Goal: Transaction & Acquisition: Subscribe to service/newsletter

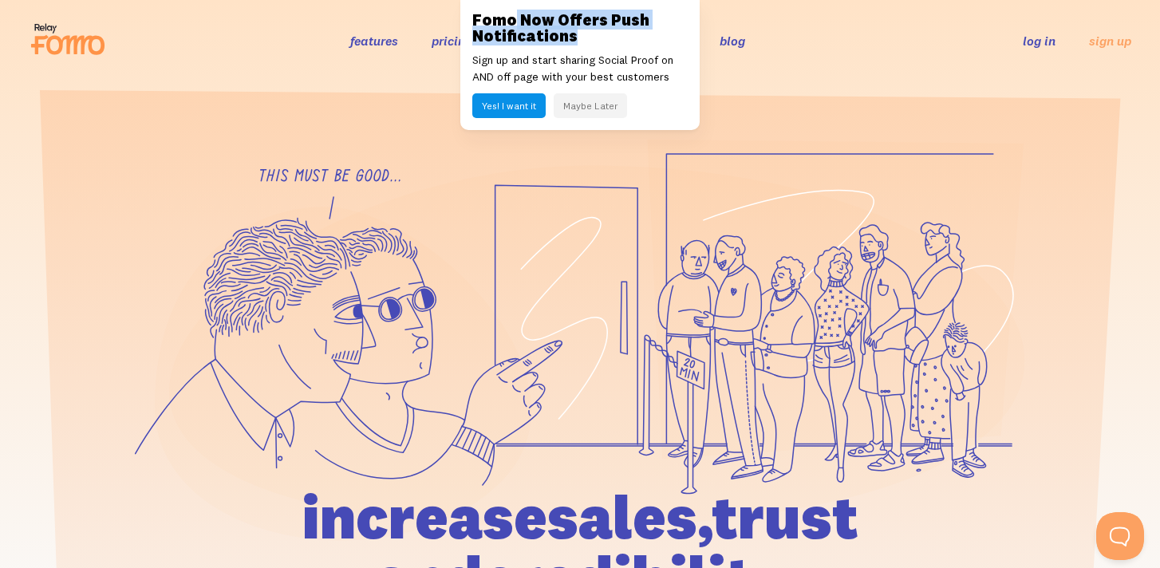
drag, startPoint x: 515, startPoint y: 16, endPoint x: 608, endPoint y: 39, distance: 96.2
click at [609, 40] on h3 "Fomo Now Offers Push Notifications" at bounding box center [579, 28] width 215 height 32
click at [608, 39] on h3 "Fomo Now Offers Push Notifications" at bounding box center [579, 28] width 215 height 32
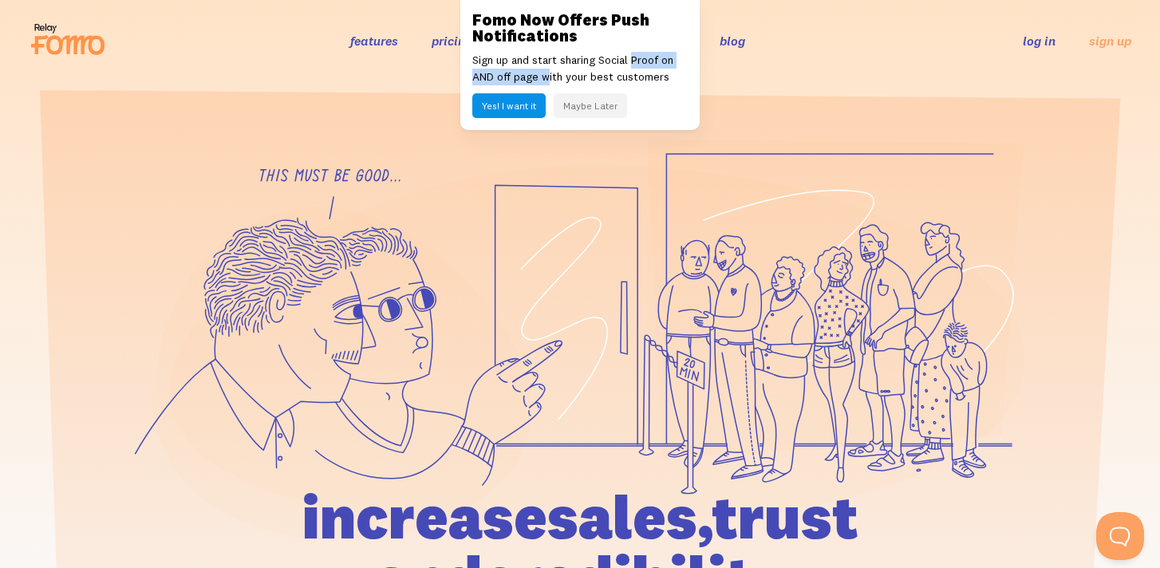
drag, startPoint x: 547, startPoint y: 69, endPoint x: 640, endPoint y: 65, distance: 93.4
click at [640, 65] on p "Sign up and start sharing Social Proof on AND off page with your best customers" at bounding box center [579, 69] width 215 height 34
click at [600, 111] on button "Maybe Later" at bounding box center [590, 105] width 73 height 25
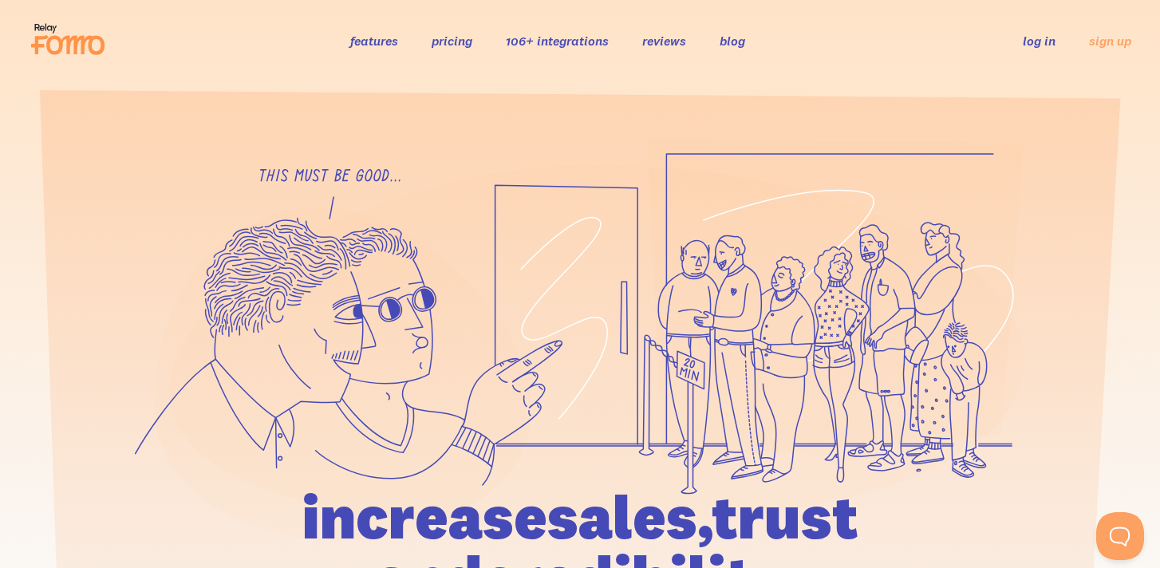
click at [1035, 42] on link "log in" at bounding box center [1039, 41] width 33 height 16
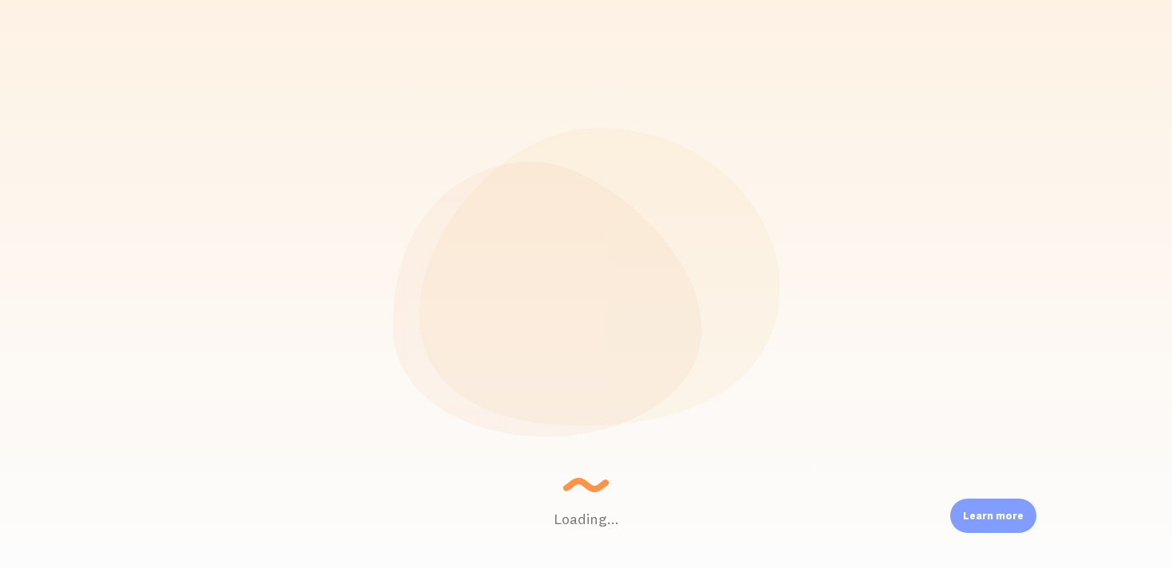
scroll to position [419, 899]
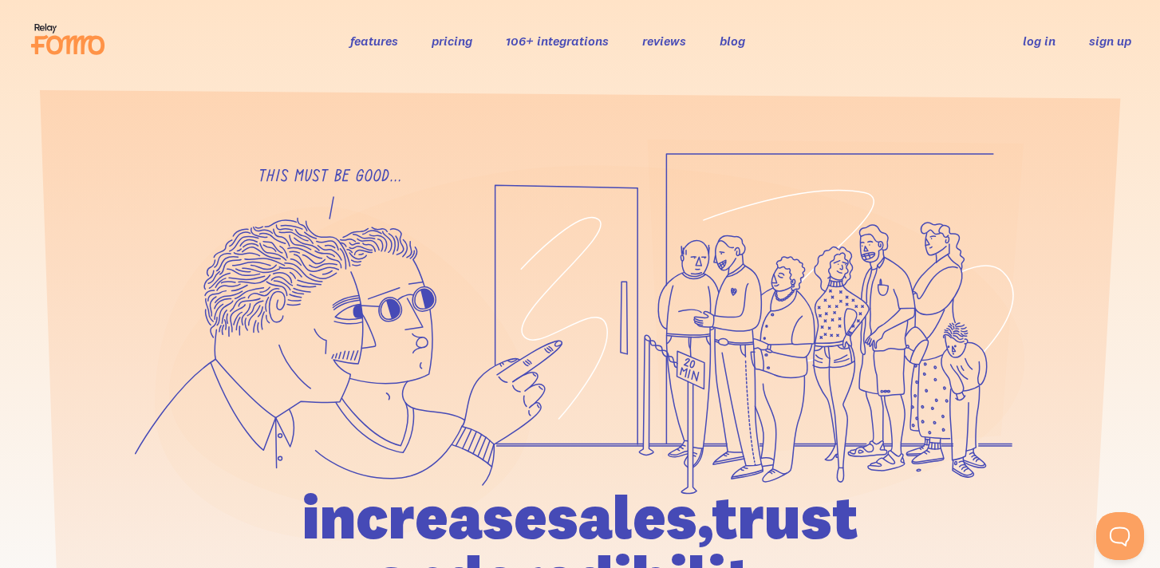
click at [1121, 38] on link "sign up" at bounding box center [1110, 41] width 42 height 17
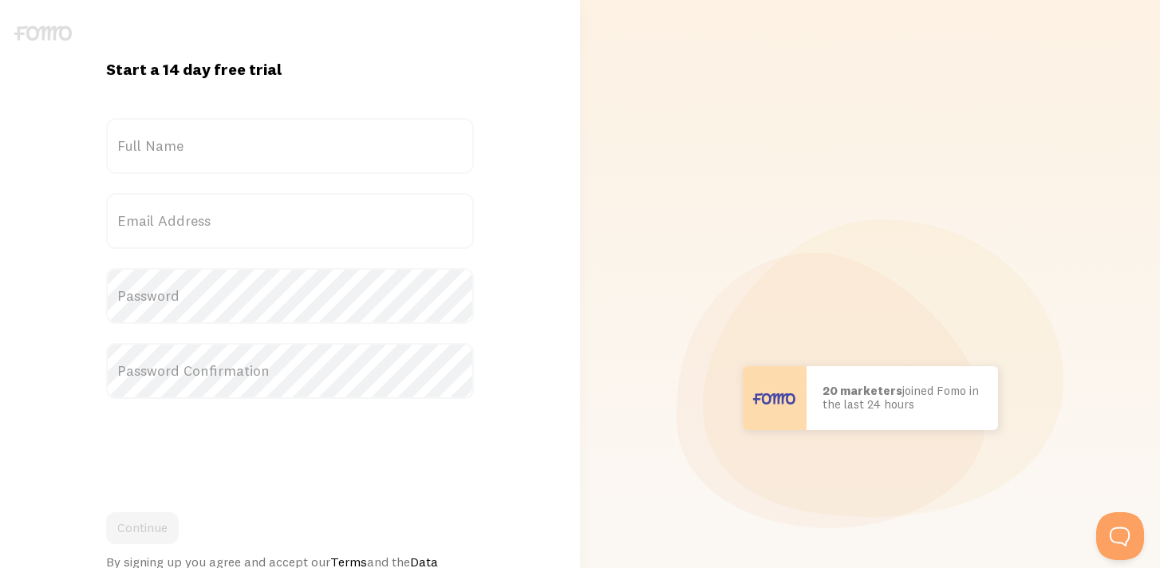
click at [371, 159] on label "Full Name" at bounding box center [290, 146] width 368 height 56
click at [371, 159] on input "Full Name" at bounding box center [290, 146] width 368 height 56
click at [363, 146] on label "Full Name" at bounding box center [290, 146] width 368 height 56
click at [363, 146] on input "Full Name" at bounding box center [290, 146] width 368 height 56
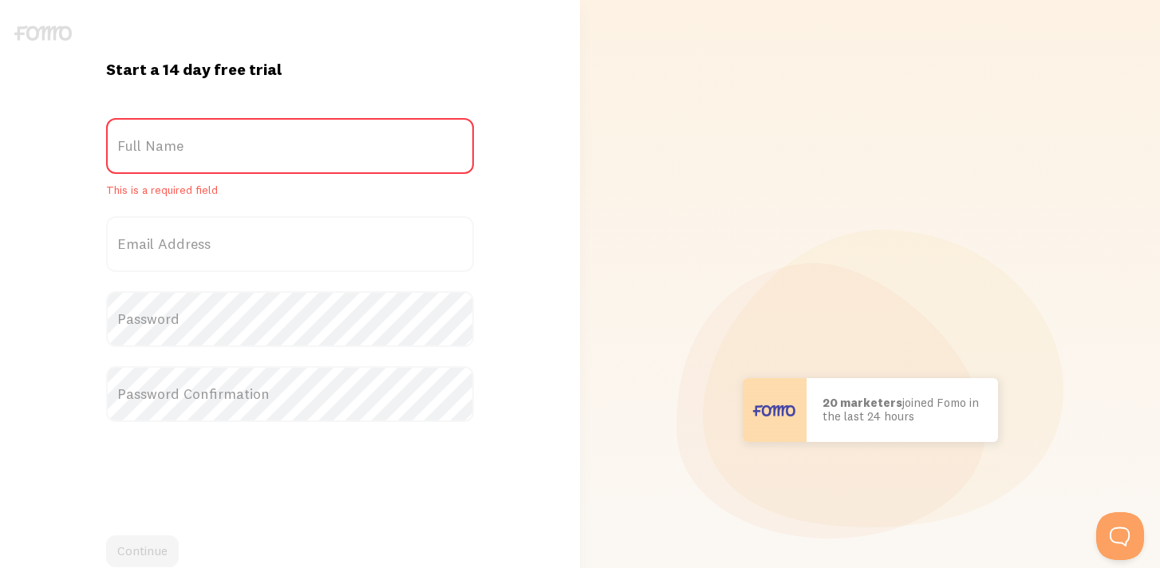
click at [344, 144] on label "Full Name" at bounding box center [290, 146] width 368 height 56
click at [344, 144] on input "Full Name" at bounding box center [290, 146] width 368 height 56
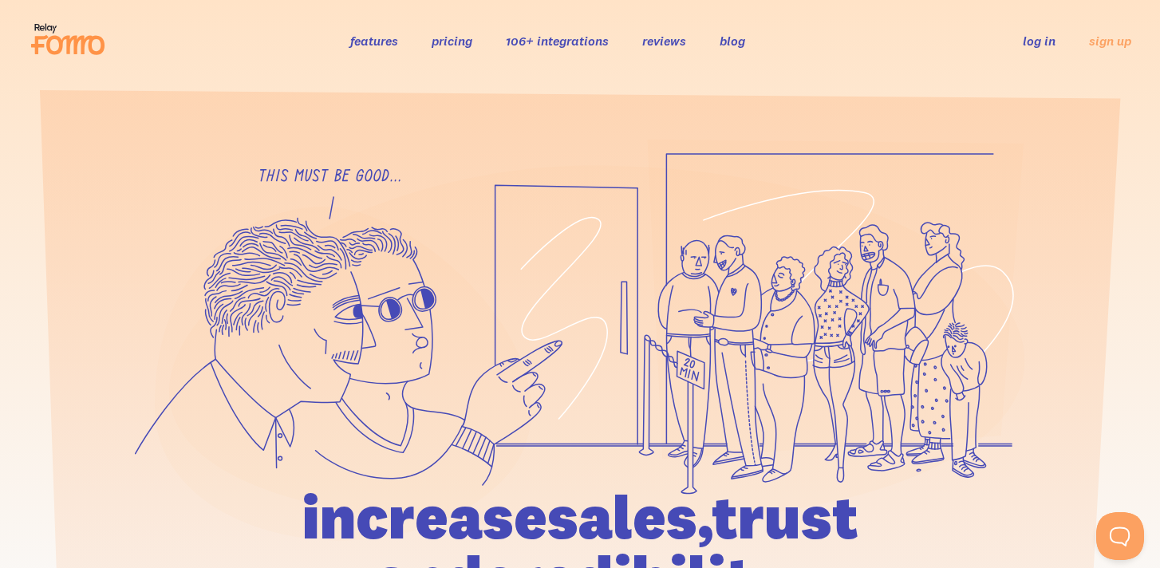
click at [460, 49] on li "pricing" at bounding box center [452, 40] width 41 height 18
click at [453, 44] on link "pricing" at bounding box center [452, 41] width 41 height 16
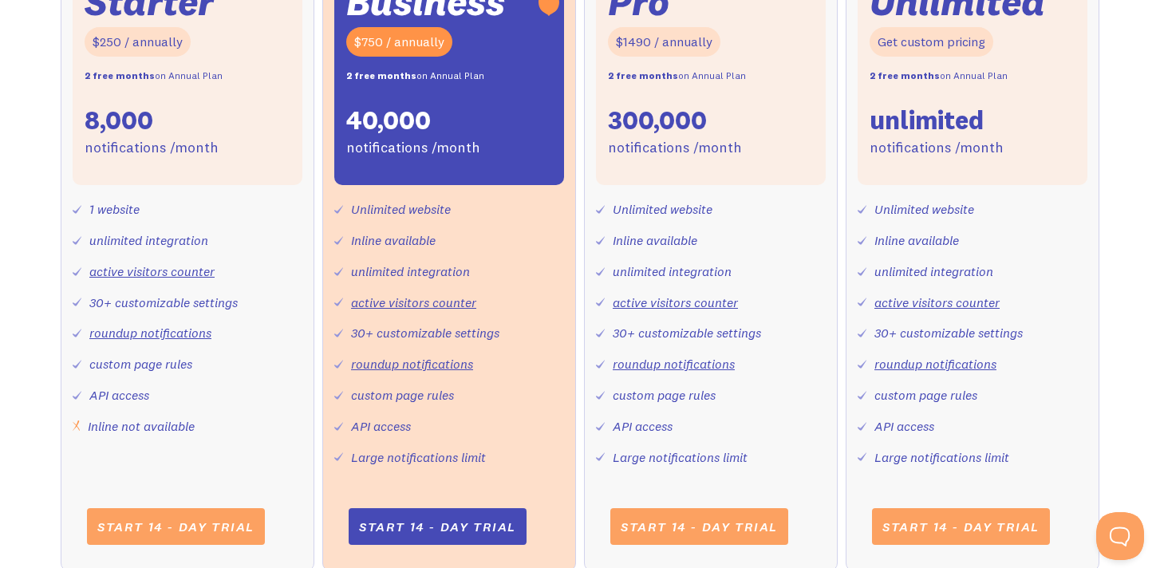
scroll to position [686, 0]
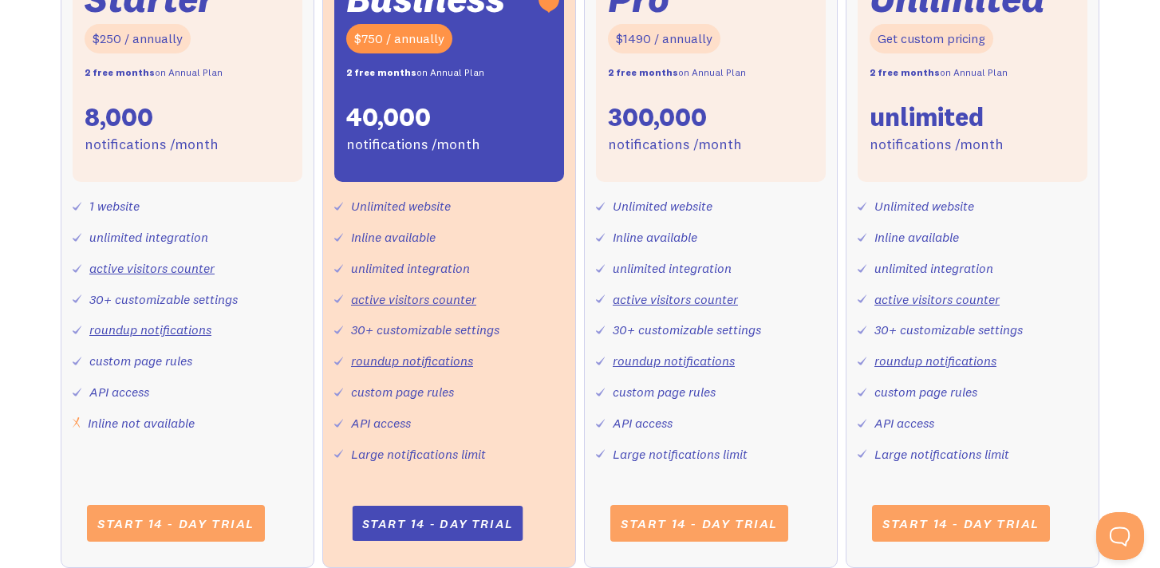
click at [467, 524] on link "Start 14 - day trial" at bounding box center [437, 523] width 171 height 35
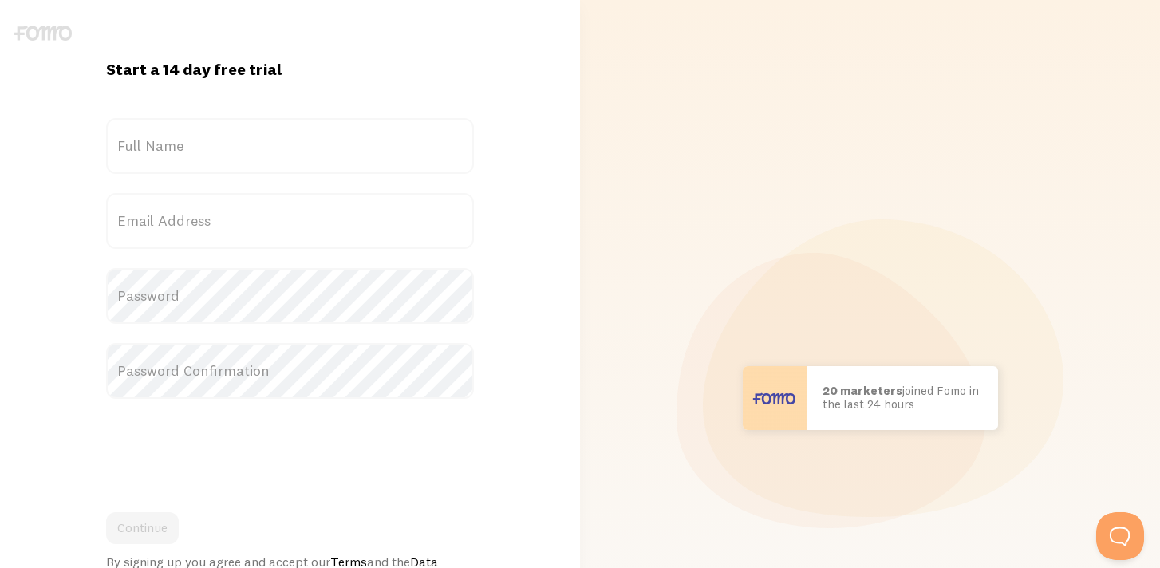
click at [277, 136] on label "Full Name" at bounding box center [290, 146] width 368 height 56
click at [277, 136] on input "Full Name" at bounding box center [290, 146] width 368 height 56
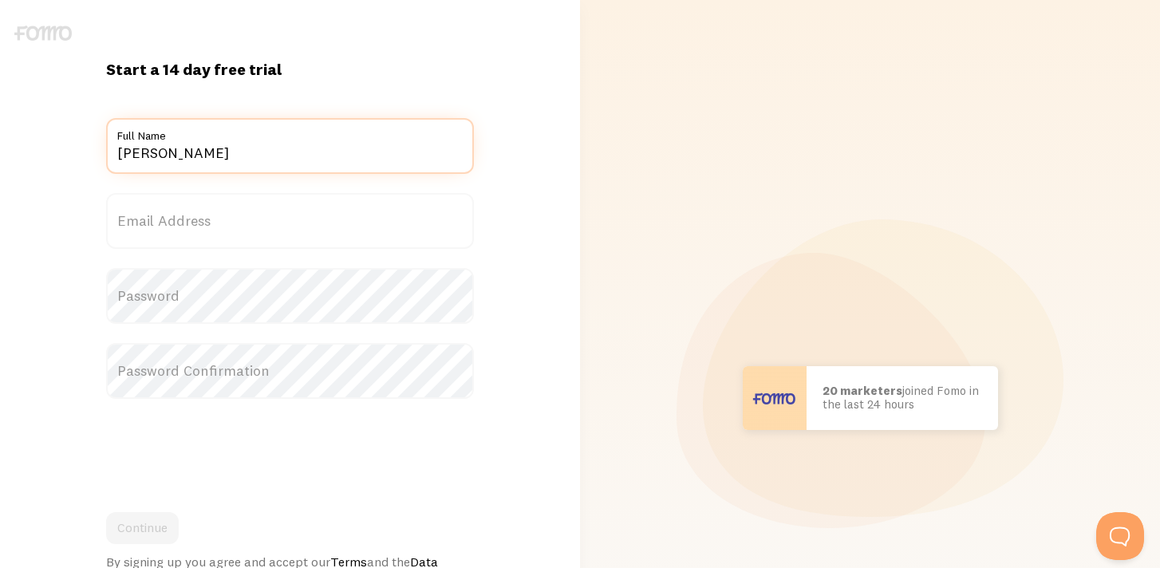
type input "[PERSON_NAME]"
type input "[EMAIL_ADDRESS][DOMAIN_NAME]"
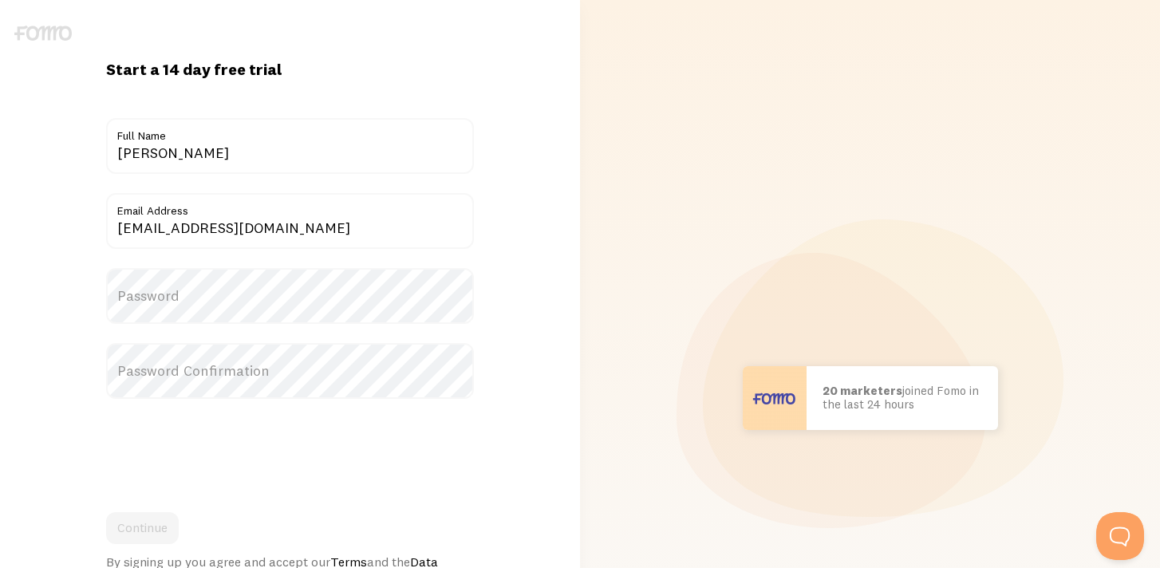
click at [236, 300] on label "Password" at bounding box center [290, 296] width 368 height 56
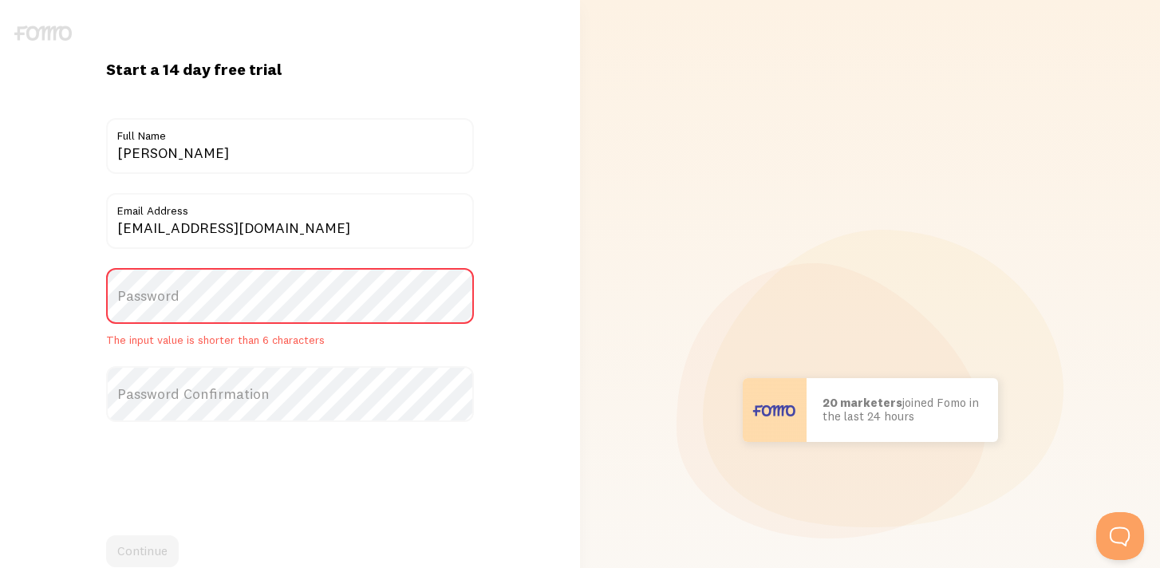
click at [234, 307] on label "Password" at bounding box center [290, 296] width 368 height 56
click at [232, 385] on label "Password Confirmation" at bounding box center [290, 394] width 368 height 56
click at [227, 298] on label "Password" at bounding box center [290, 296] width 368 height 56
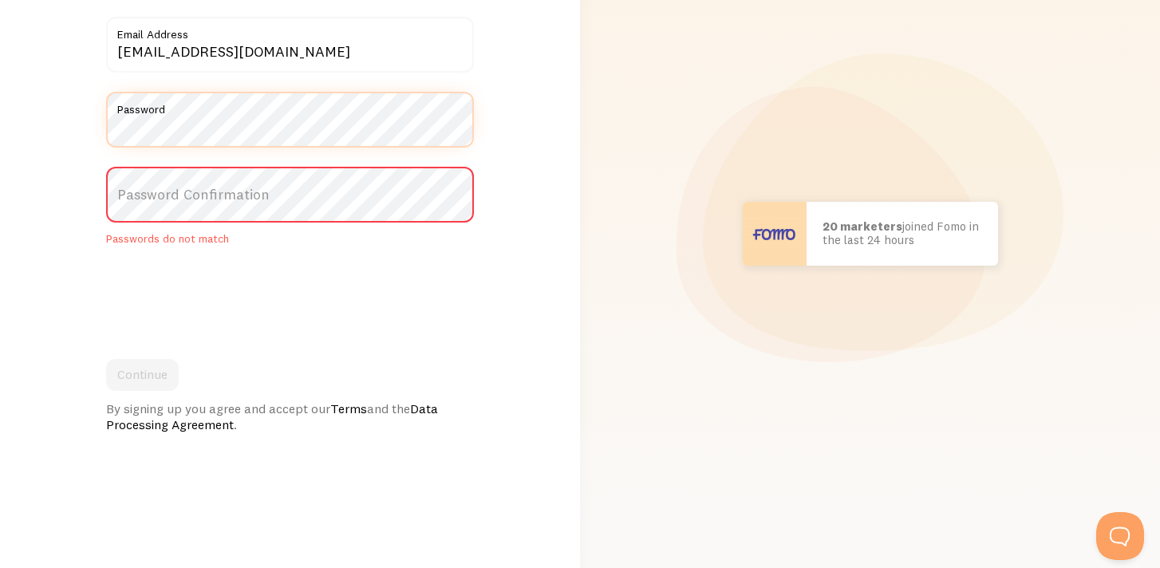
scroll to position [175, 0]
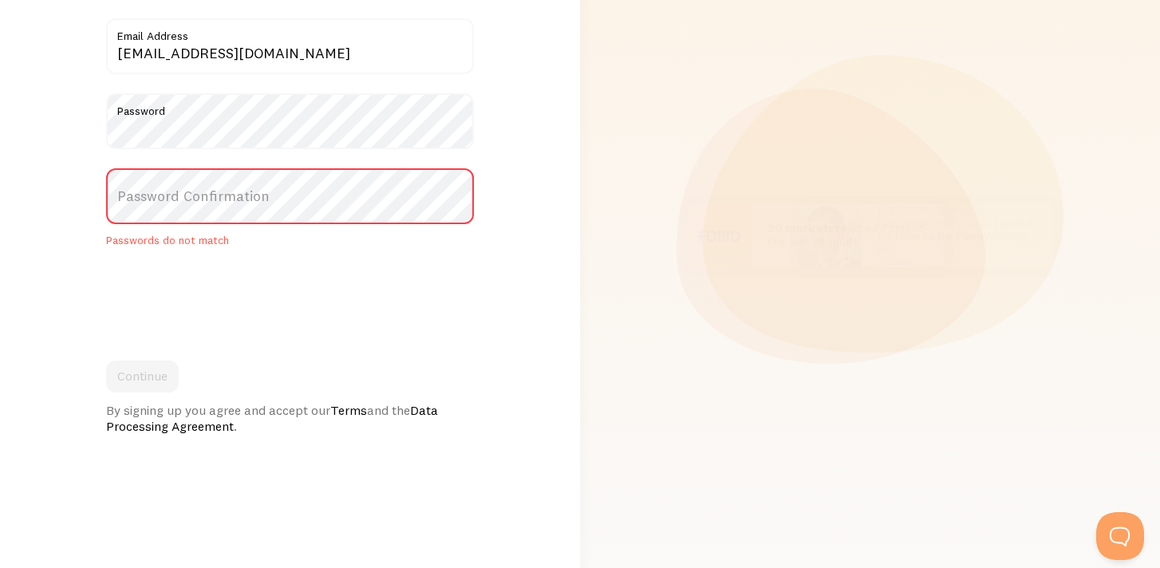
click at [184, 200] on label "Password Confirmation" at bounding box center [290, 196] width 368 height 56
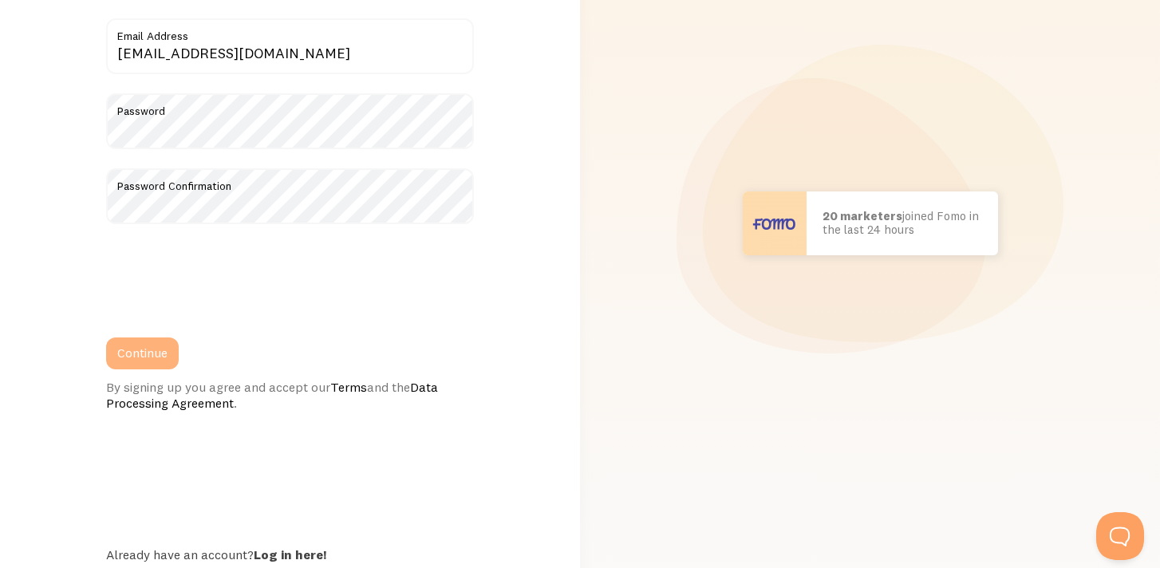
click at [156, 347] on button "Continue" at bounding box center [142, 354] width 73 height 32
click at [156, 357] on button "Continue" at bounding box center [142, 354] width 73 height 32
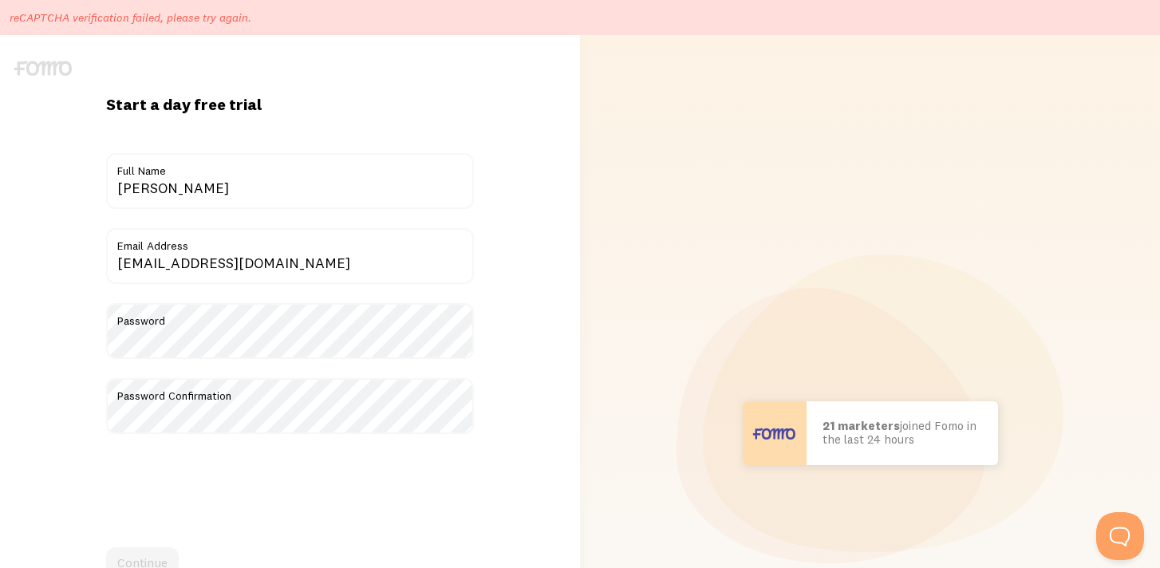
scroll to position [172, 0]
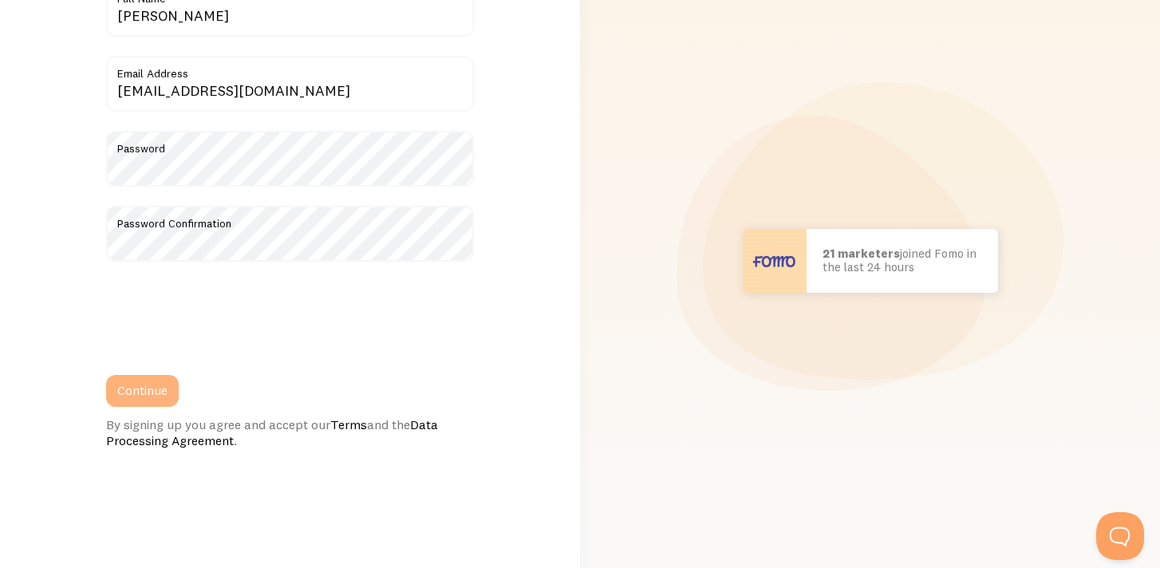
click at [159, 376] on button "Continue" at bounding box center [142, 391] width 73 height 32
